Goal: Task Accomplishment & Management: Use online tool/utility

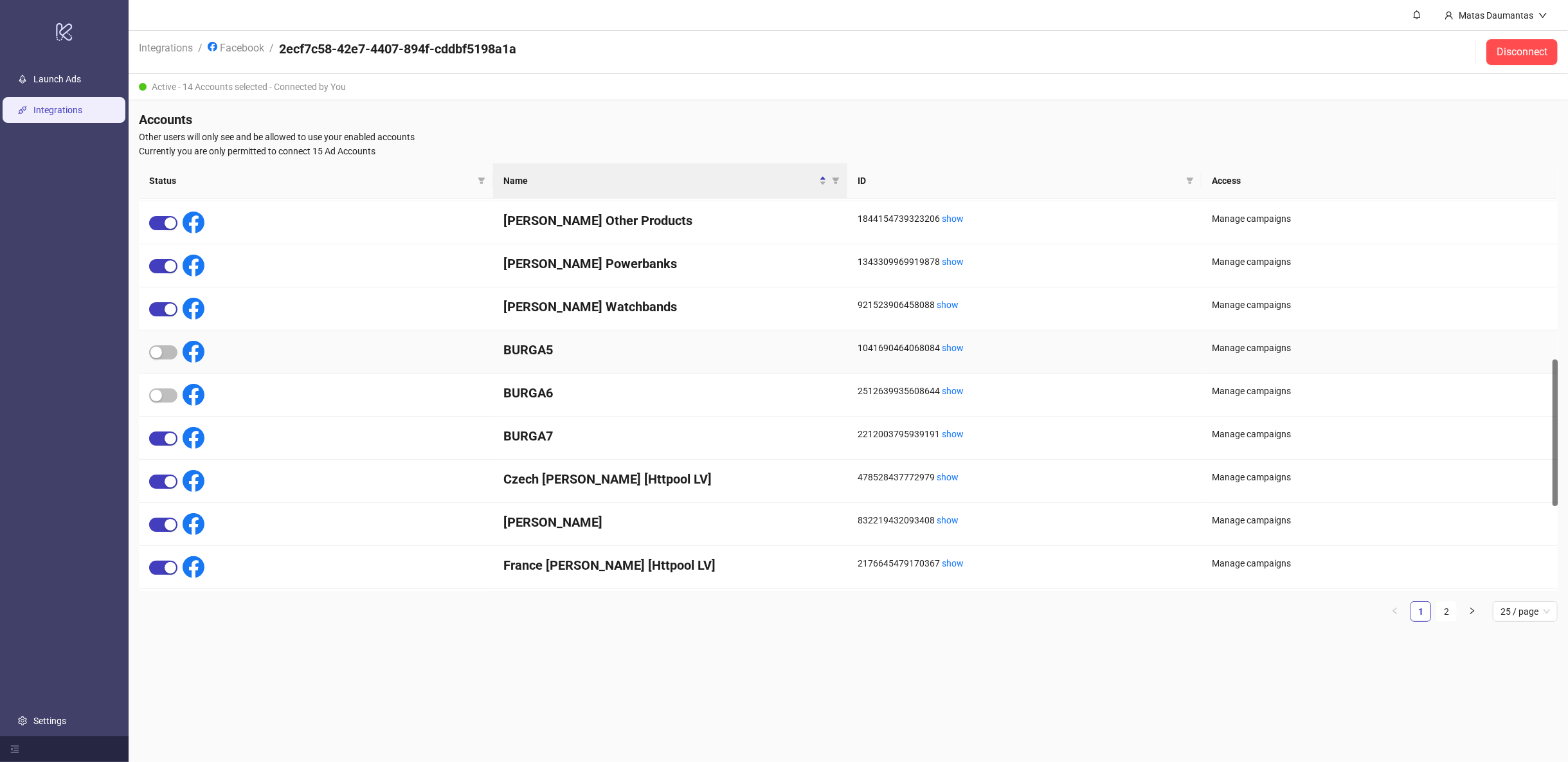
scroll to position [499, 0]
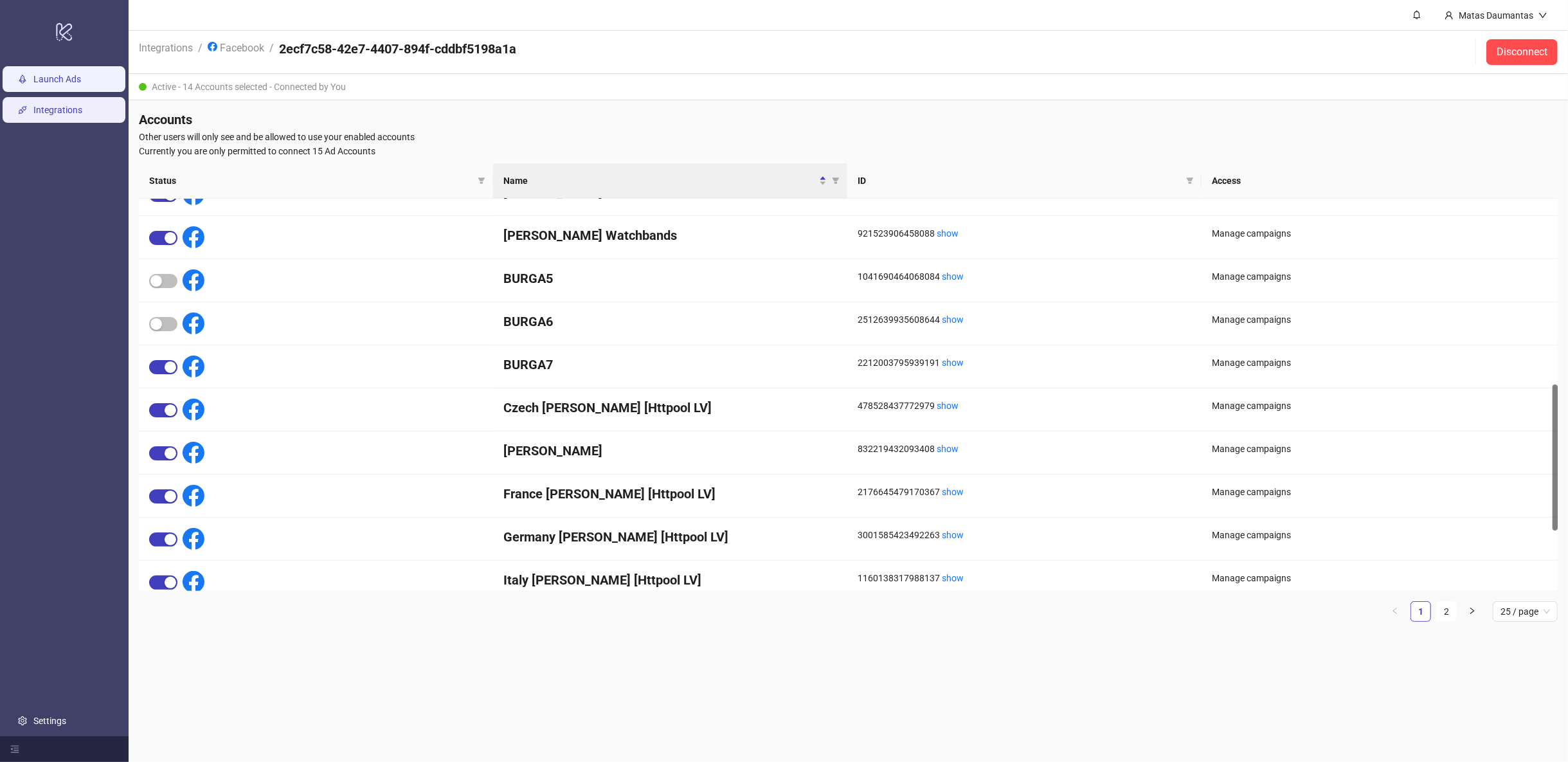
click at [78, 78] on link "Launch Ads" at bounding box center [57, 79] width 47 height 11
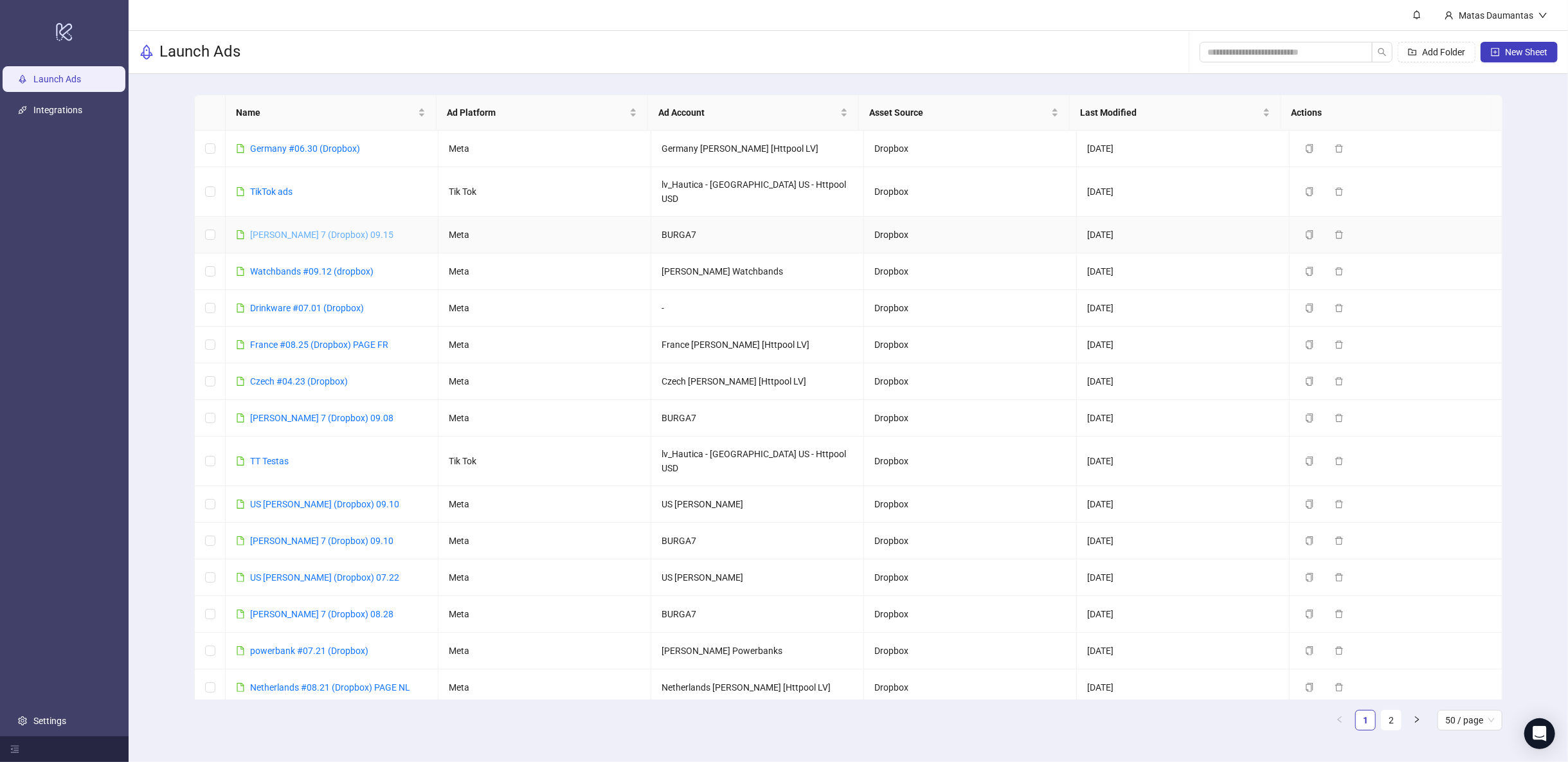
click at [286, 230] on link "[PERSON_NAME] 7 (Dropbox) 09.15" at bounding box center [321, 235] width 143 height 11
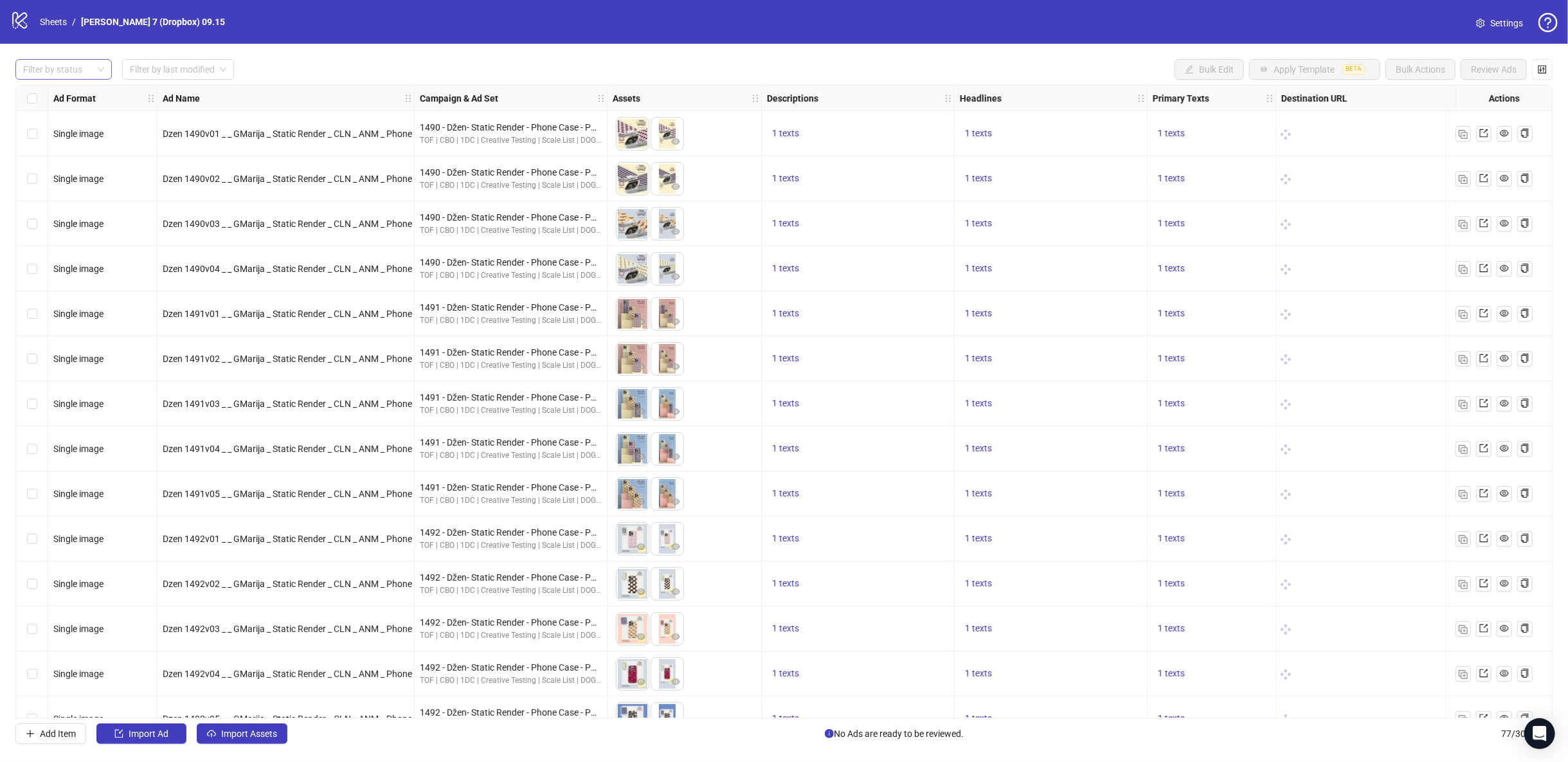
click at [78, 73] on div at bounding box center [57, 70] width 78 height 18
click at [52, 95] on div "Draft" at bounding box center [63, 95] width 76 height 14
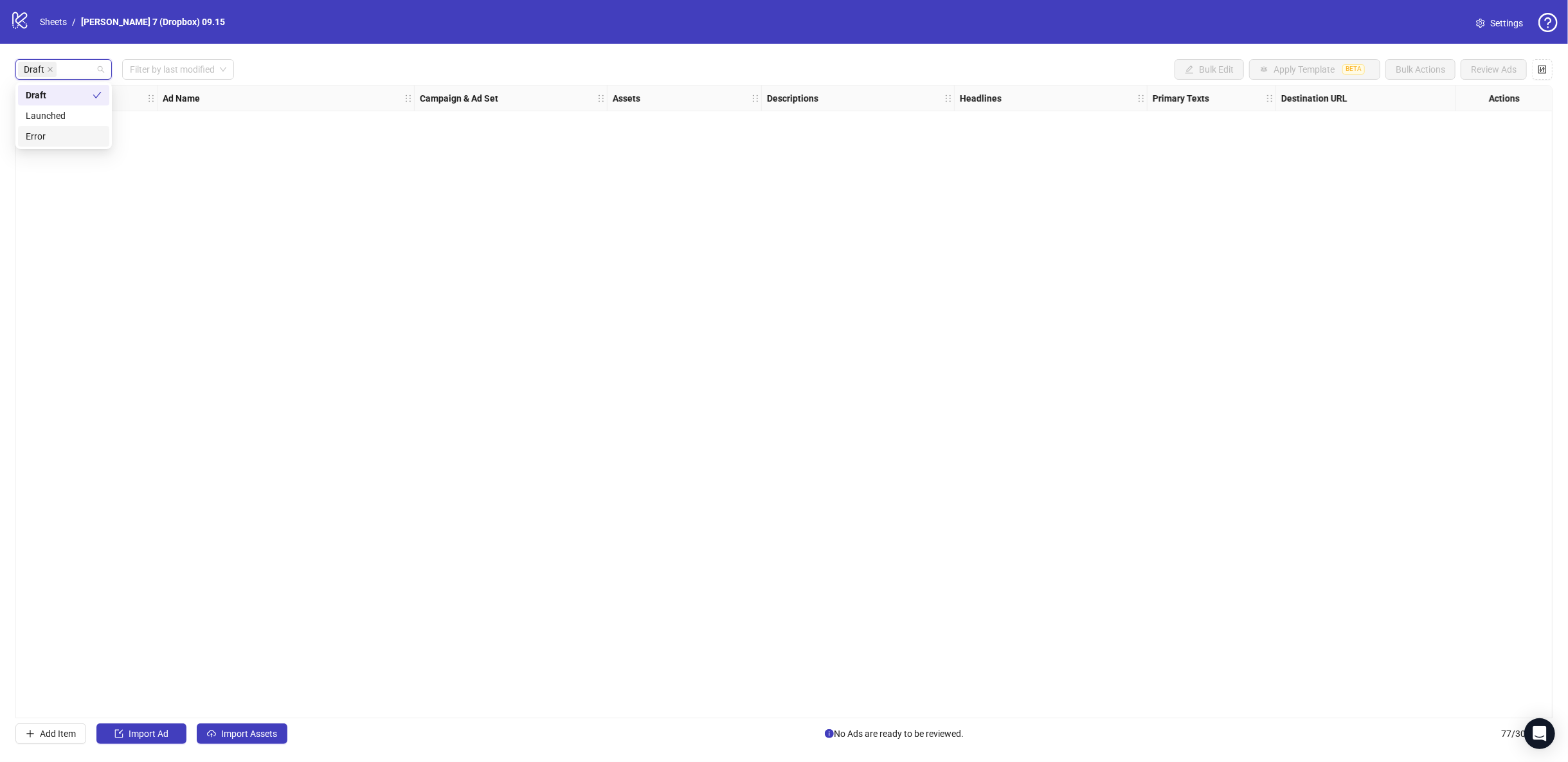
click at [428, 66] on div "Draft Filter by last modified Bulk Edit Apply Template BETA Bulk Actions Review…" at bounding box center [784, 69] width 1537 height 20
click at [249, 726] on button "Import Assets" at bounding box center [242, 733] width 91 height 20
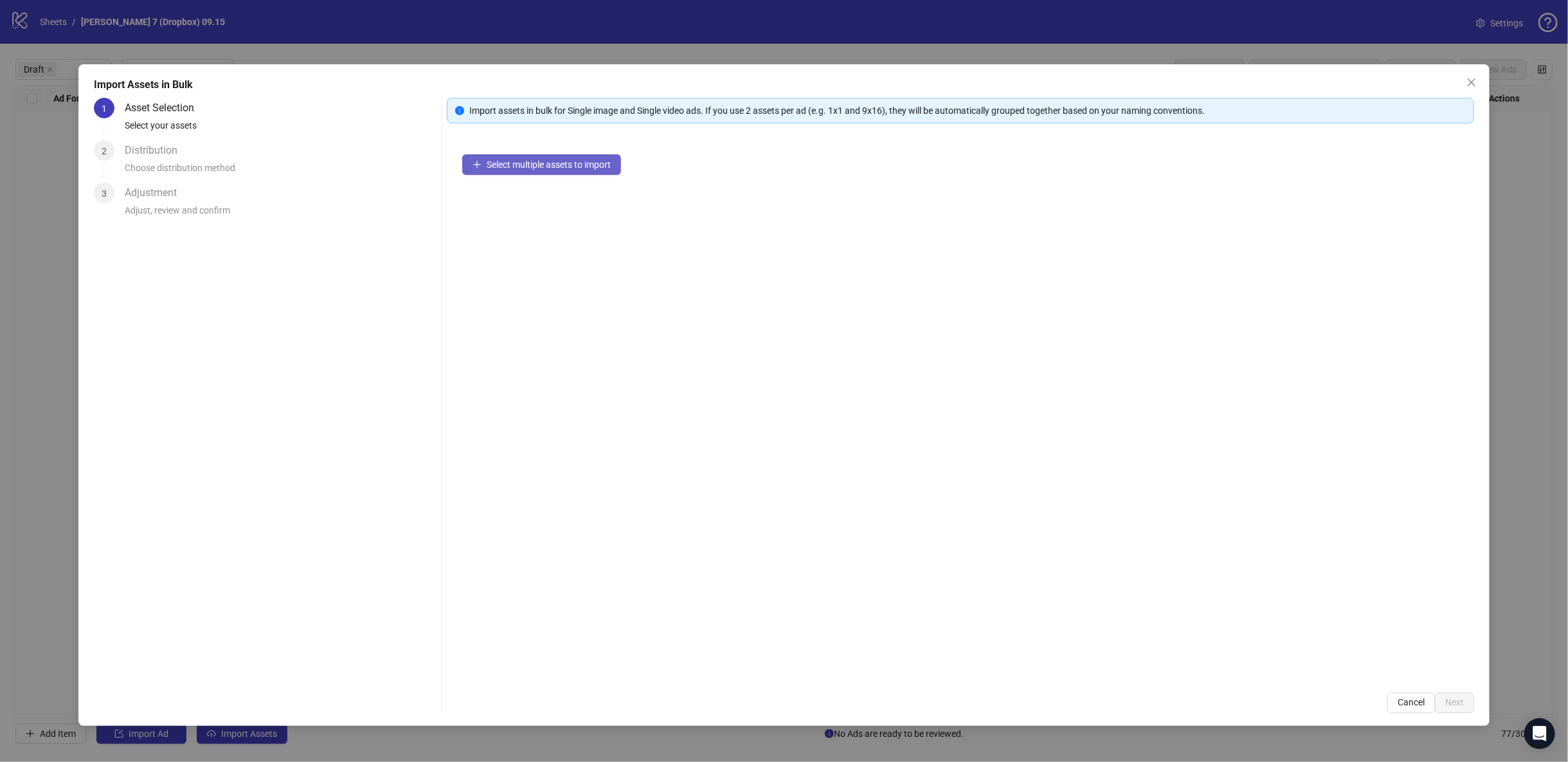
click at [578, 163] on span "Select multiple assets to import" at bounding box center [548, 164] width 124 height 11
click at [621, 709] on button "Next" at bounding box center [1455, 702] width 39 height 20
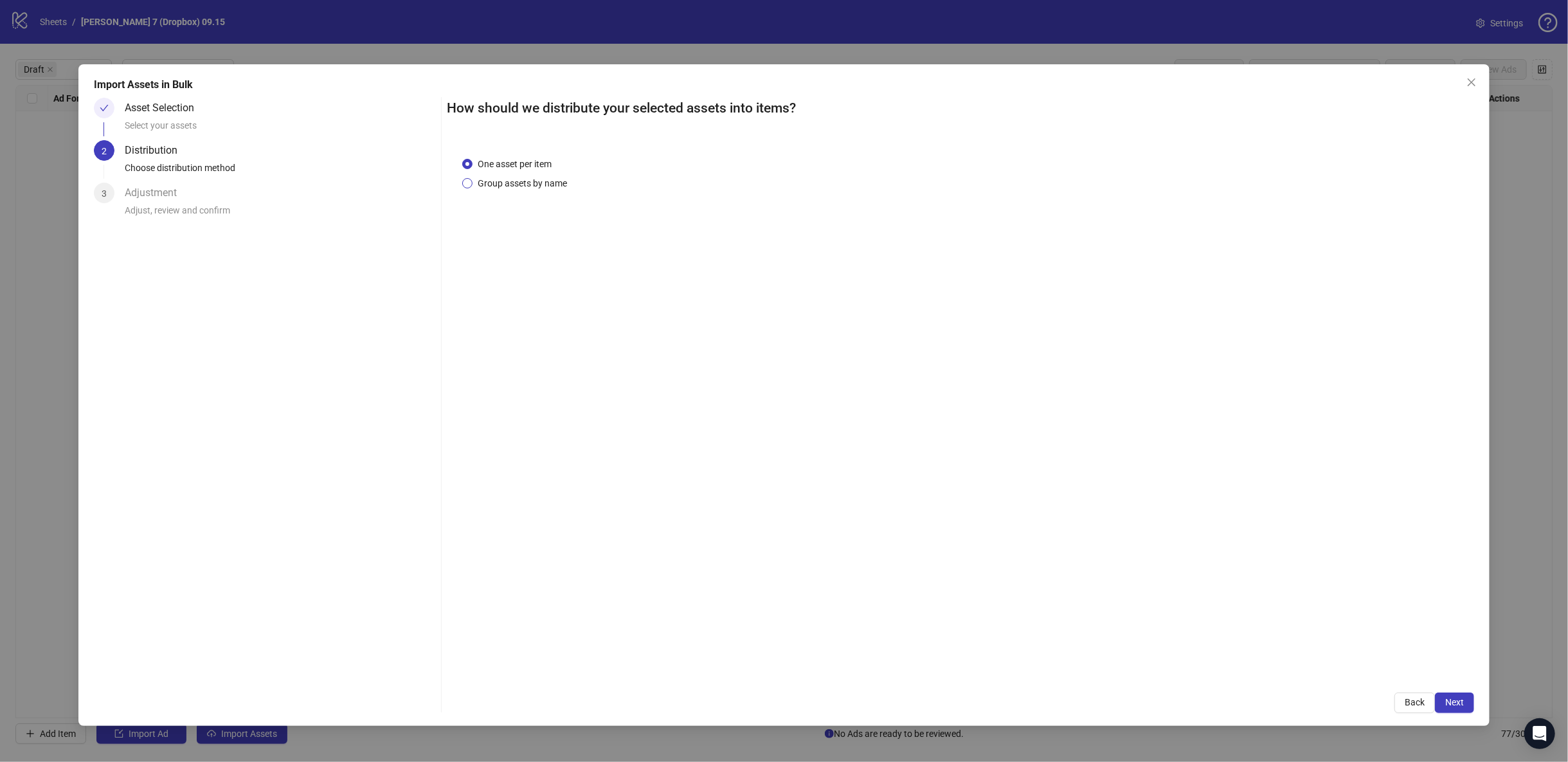
click at [472, 186] on span "Group assets by name" at bounding box center [522, 183] width 100 height 14
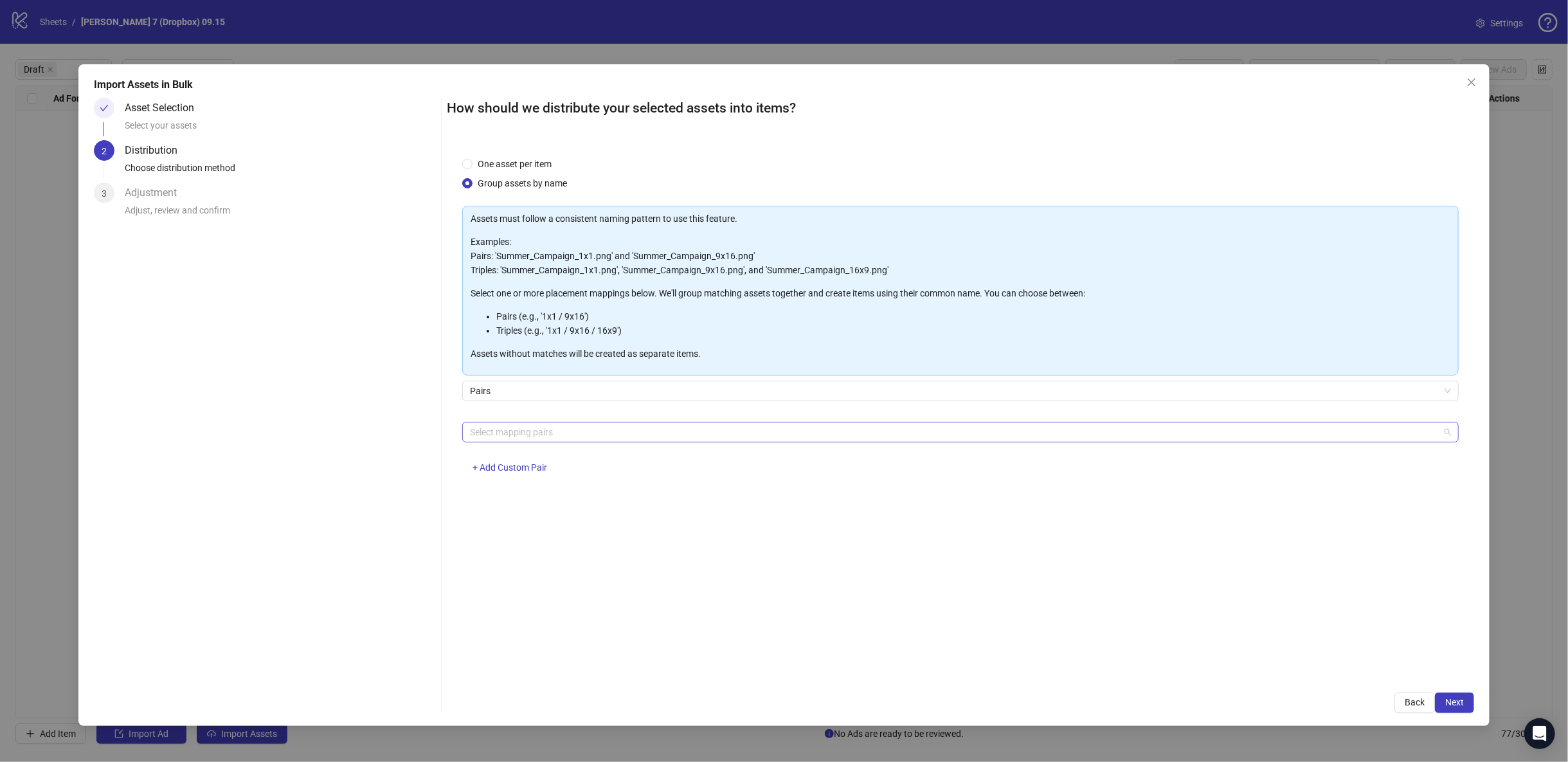
click at [513, 435] on div at bounding box center [953, 432] width 978 height 18
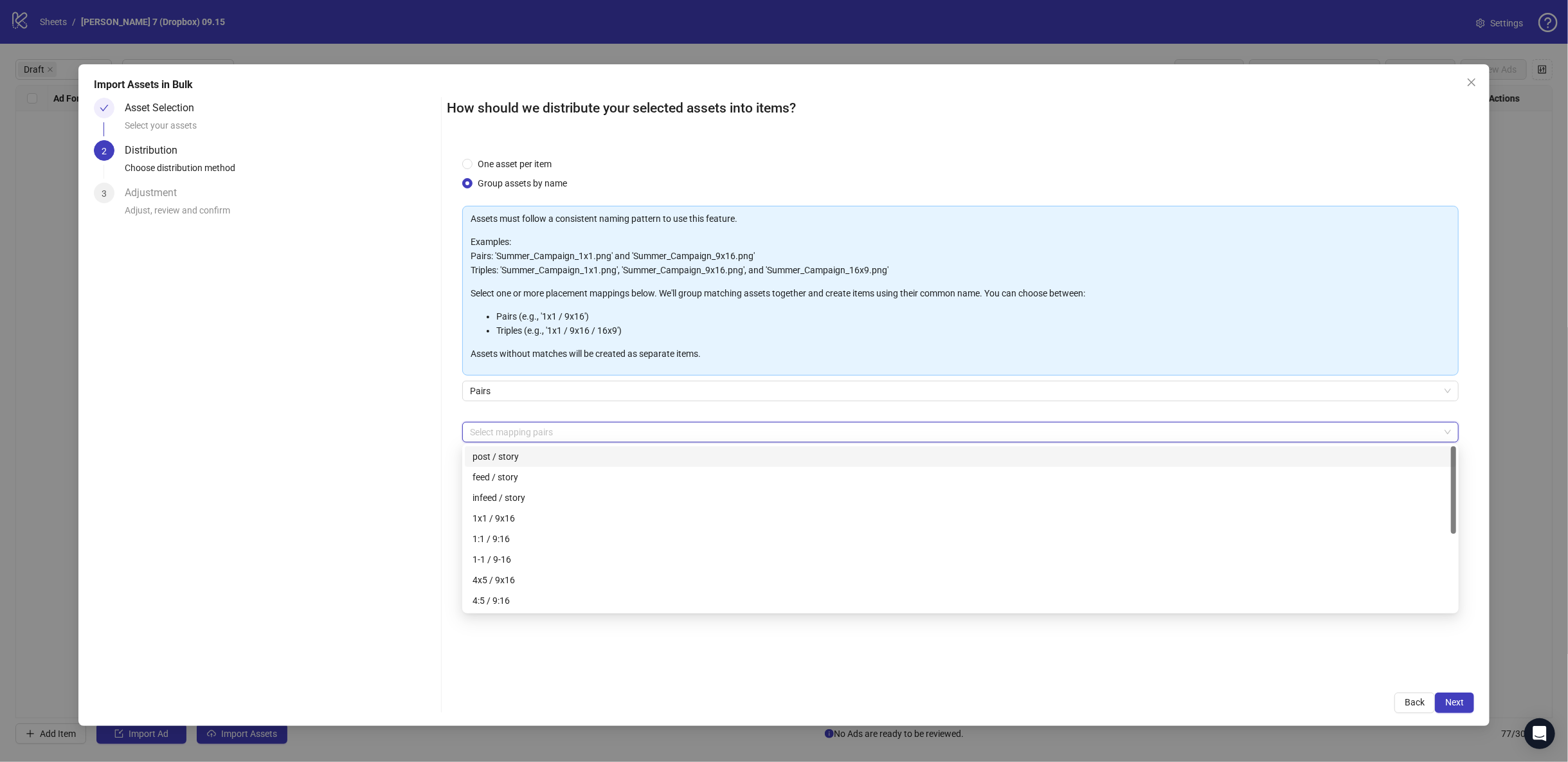
click at [441, 437] on div at bounding box center [441, 405] width 1 height 616
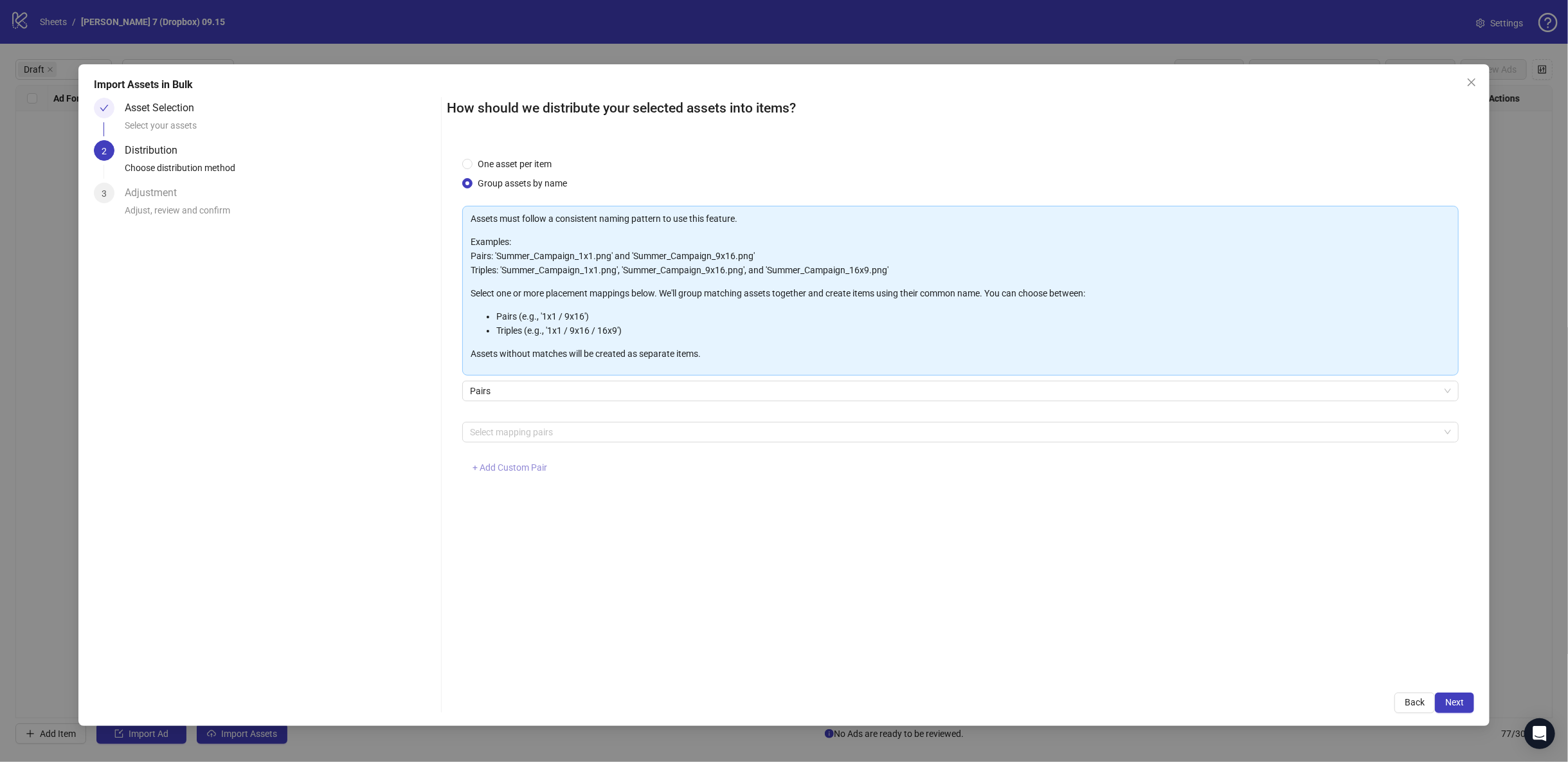
click at [510, 468] on span "+ Add Custom Pair" at bounding box center [509, 468] width 74 height 11
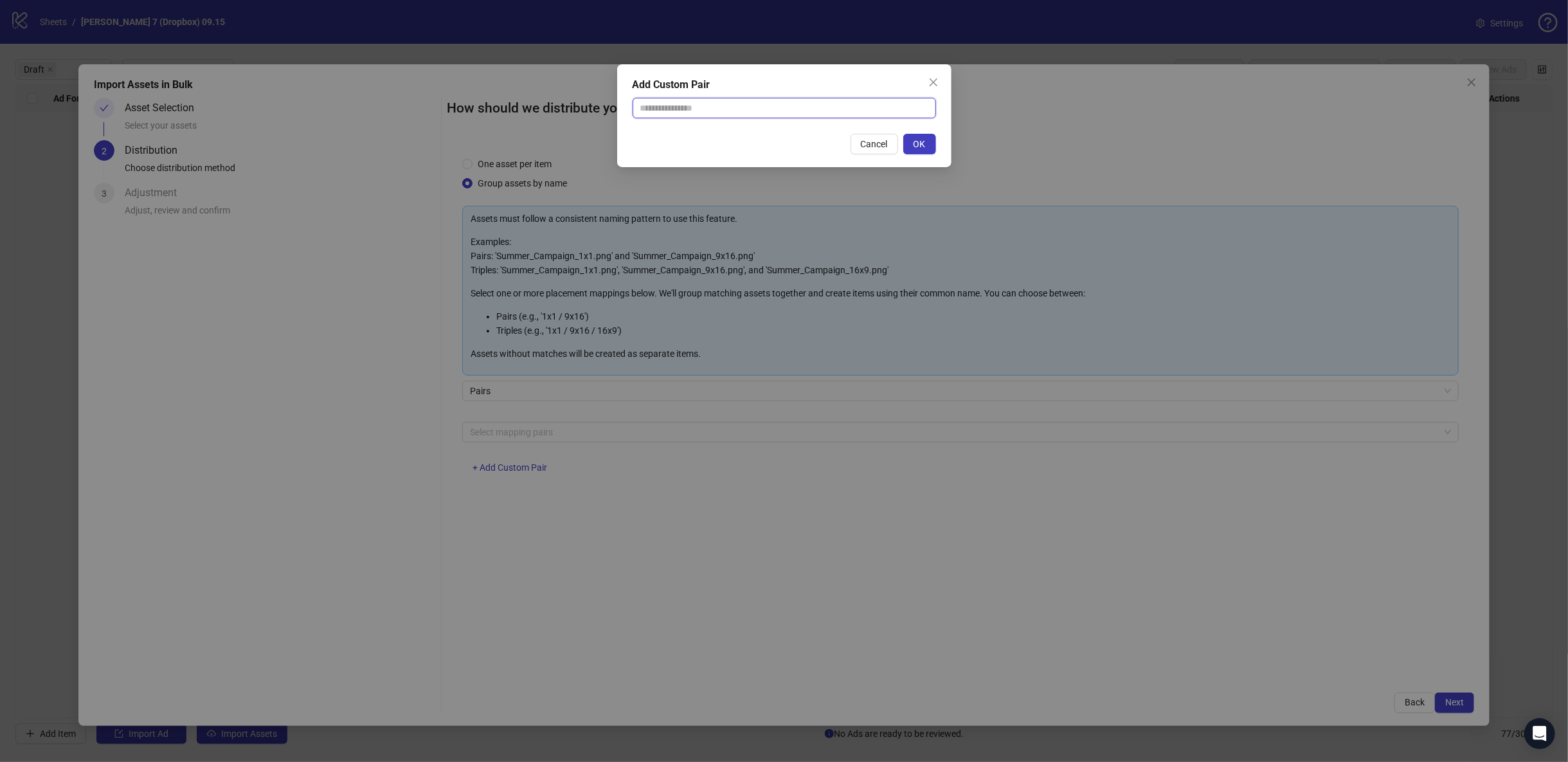
drag, startPoint x: 727, startPoint y: 107, endPoint x: 723, endPoint y: 117, distance: 10.8
click at [621, 107] on input "text" at bounding box center [784, 107] width 303 height 20
type input "**********"
click at [621, 137] on button "OK" at bounding box center [919, 143] width 33 height 20
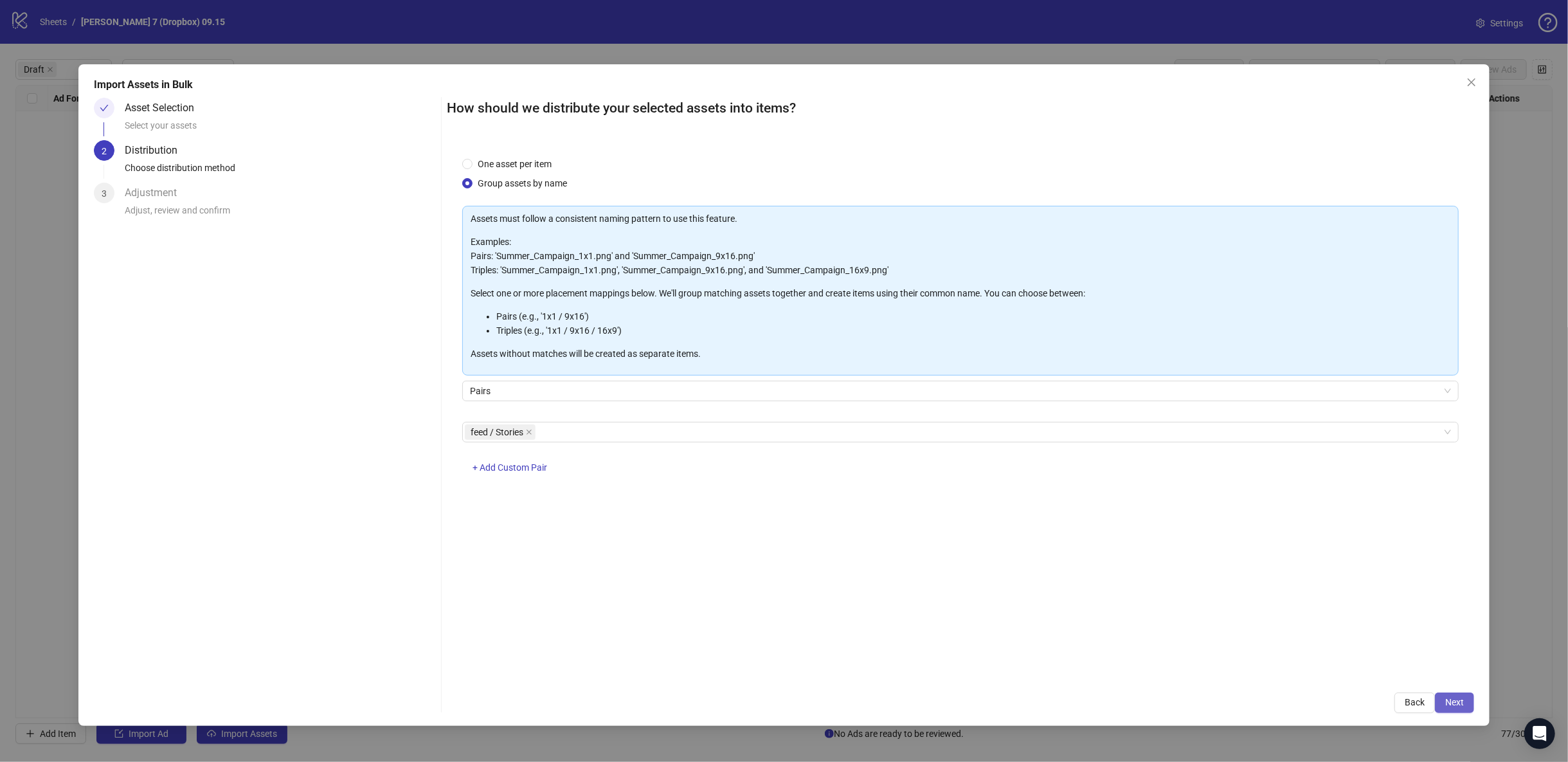
click at [621, 697] on span "Next" at bounding box center [1454, 702] width 19 height 11
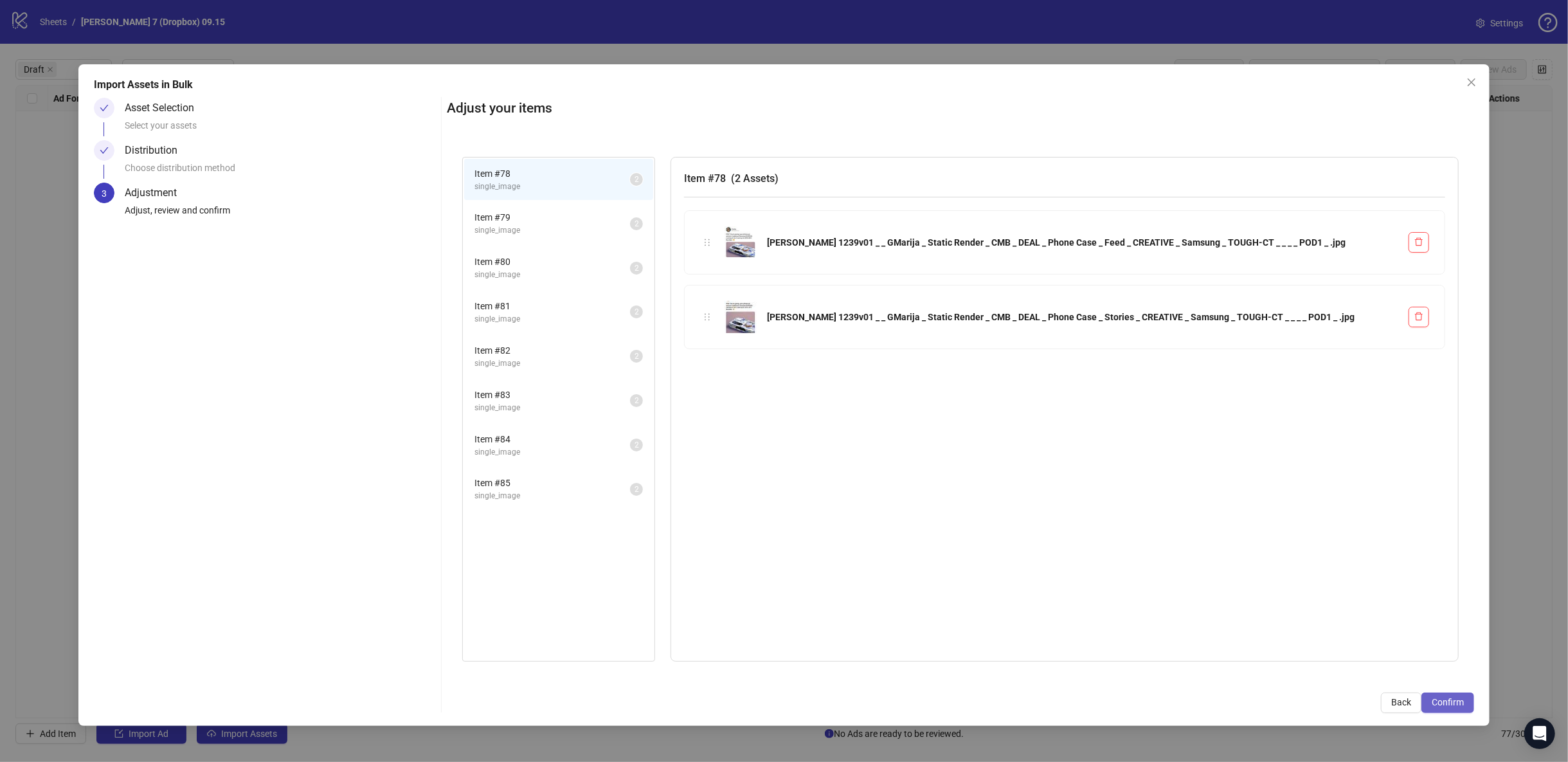
click at [621, 697] on span "Confirm" at bounding box center [1447, 702] width 32 height 11
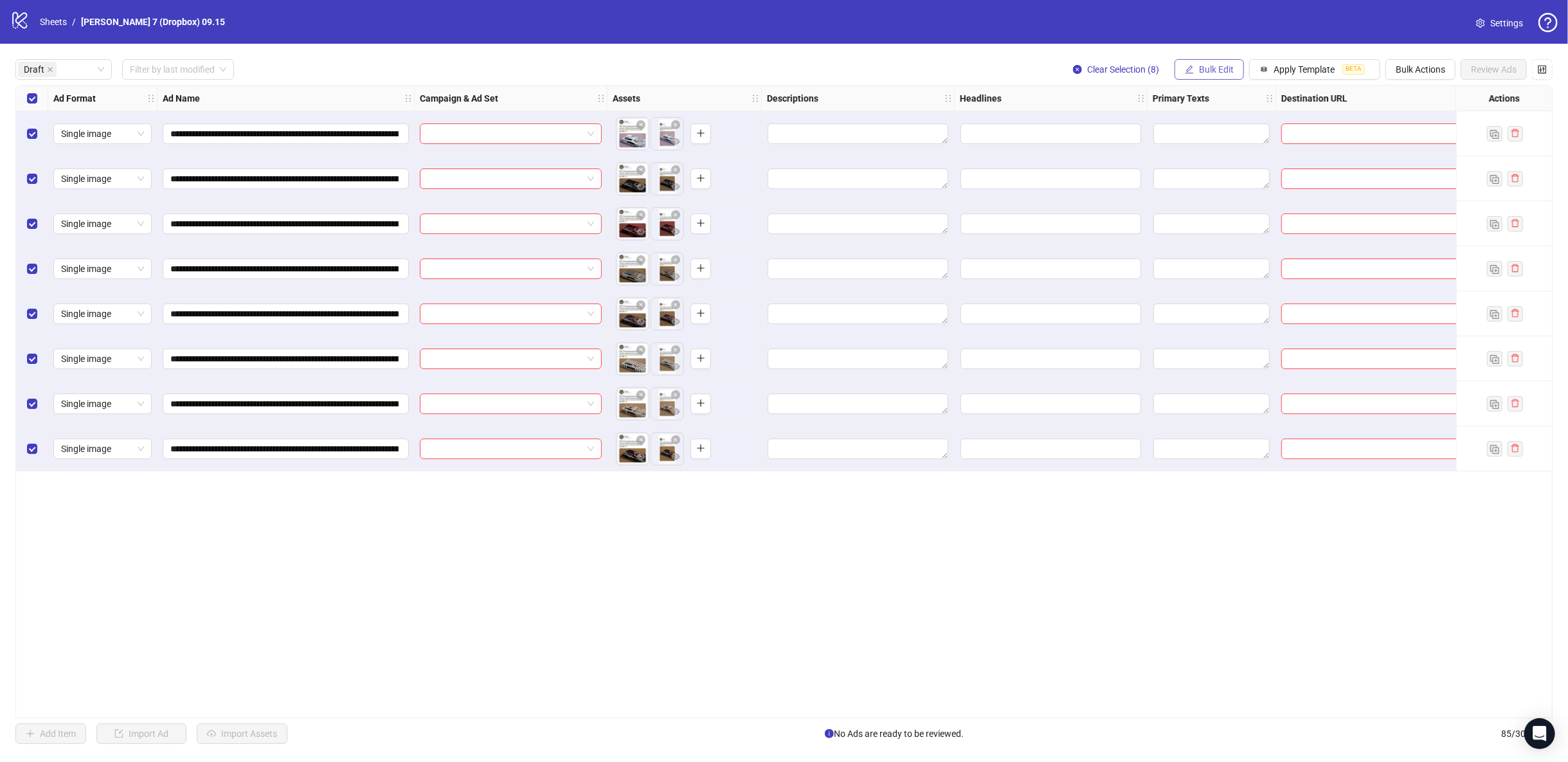
click at [621, 68] on span "Bulk Edit" at bounding box center [1216, 70] width 35 height 11
click at [621, 137] on span "Campaign & Ad Set" at bounding box center [1224, 137] width 77 height 14
click at [621, 114] on div "Edit Campaign & Ad Set Select an adset" at bounding box center [1175, 131] width 272 height 86
click at [621, 121] on input "search" at bounding box center [1169, 125] width 230 height 20
